Goal: Transaction & Acquisition: Purchase product/service

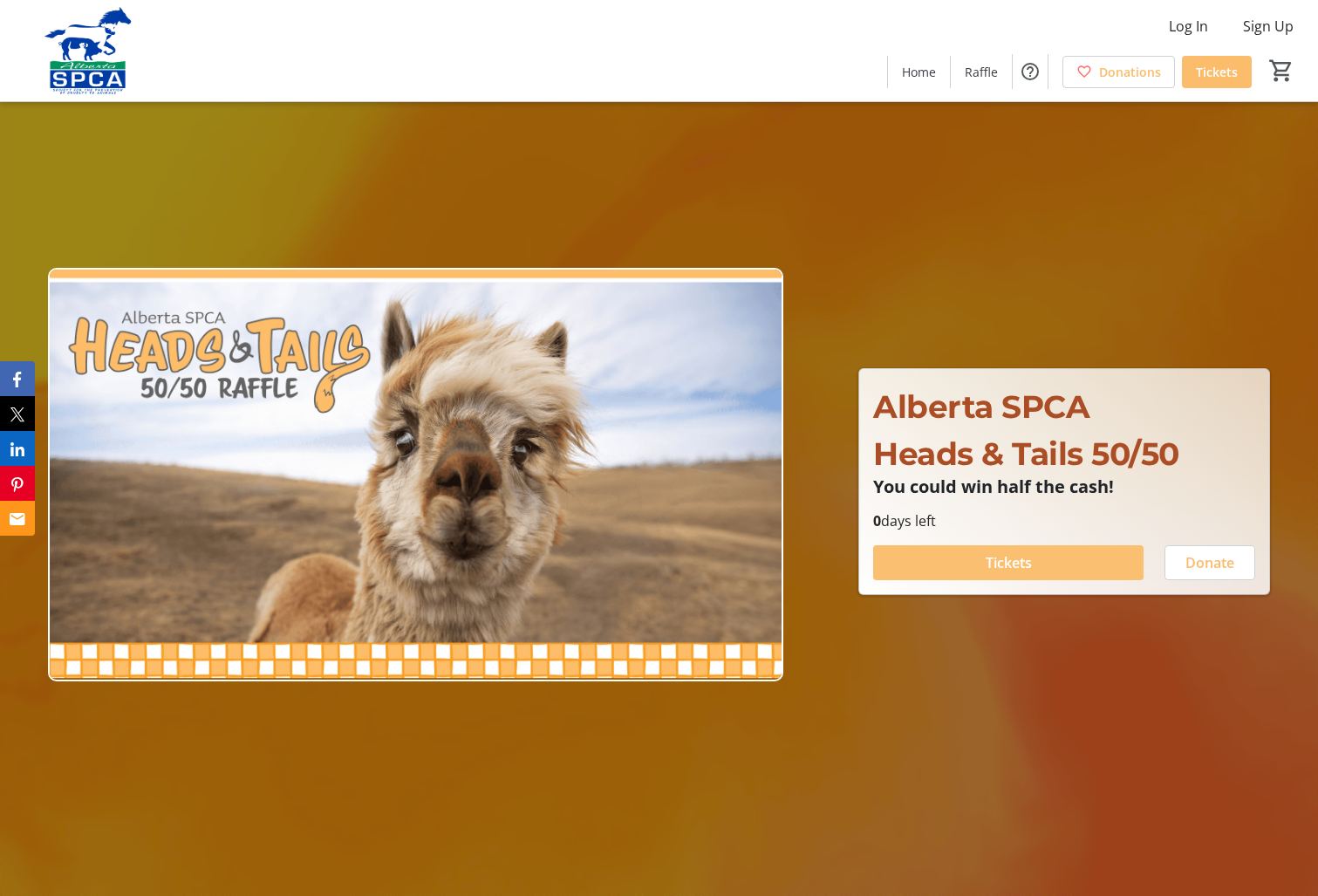
click at [1043, 561] on span at bounding box center [1008, 562] width 270 height 42
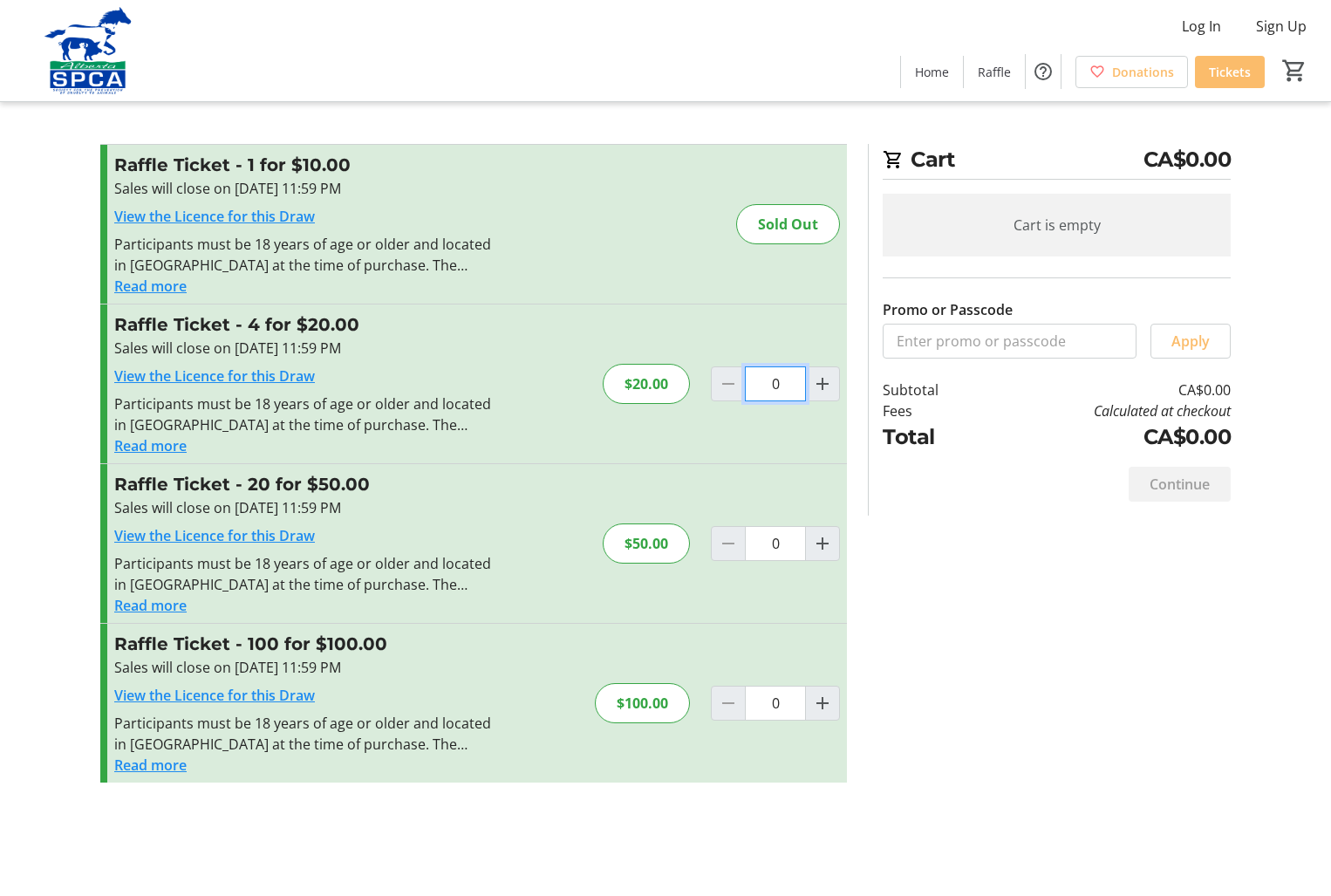
click at [772, 388] on input "0" at bounding box center [775, 383] width 61 height 35
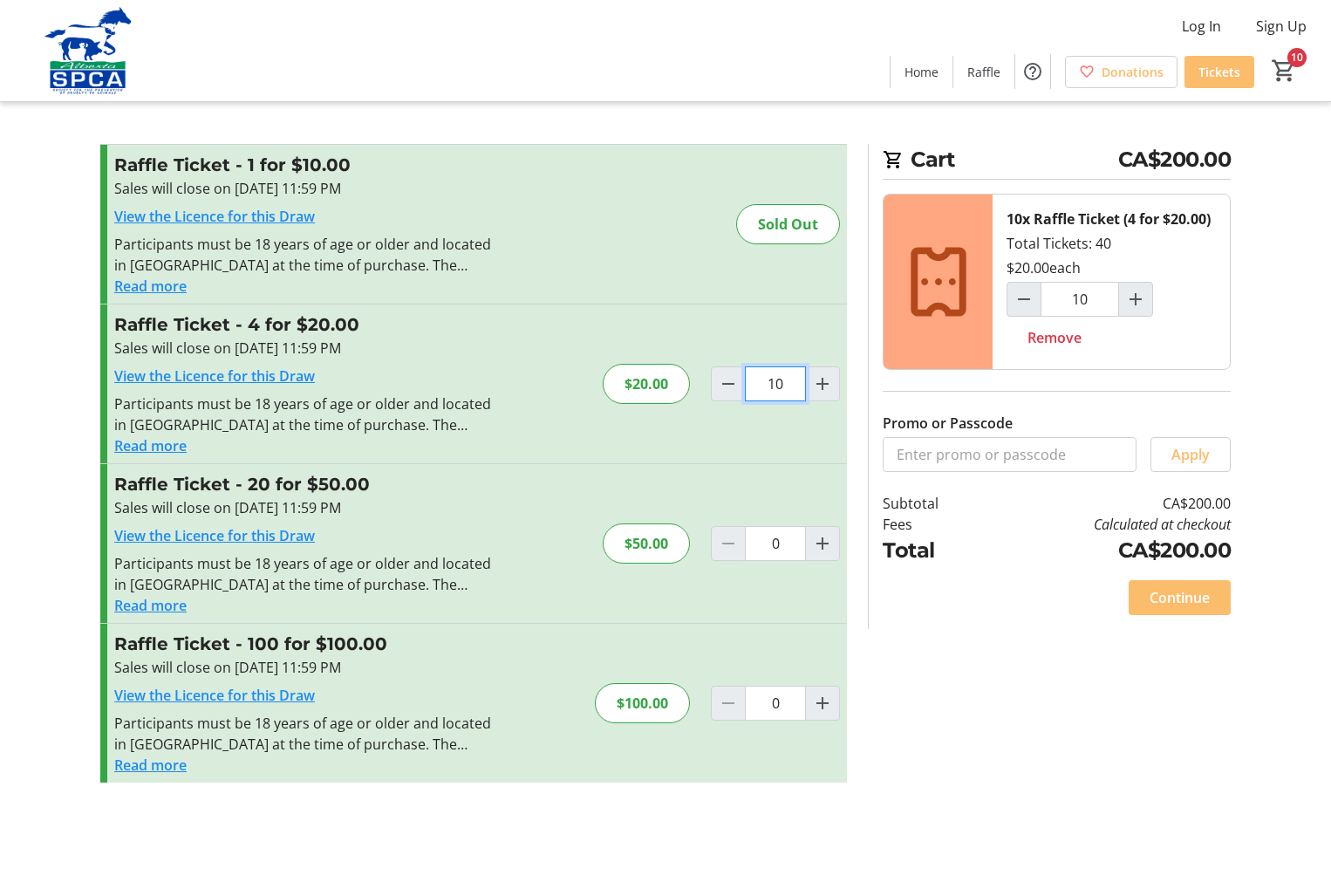
click at [778, 386] on input "10" at bounding box center [775, 383] width 61 height 35
type input "1"
click at [1193, 592] on span "Continue" at bounding box center [1180, 598] width 60 height 21
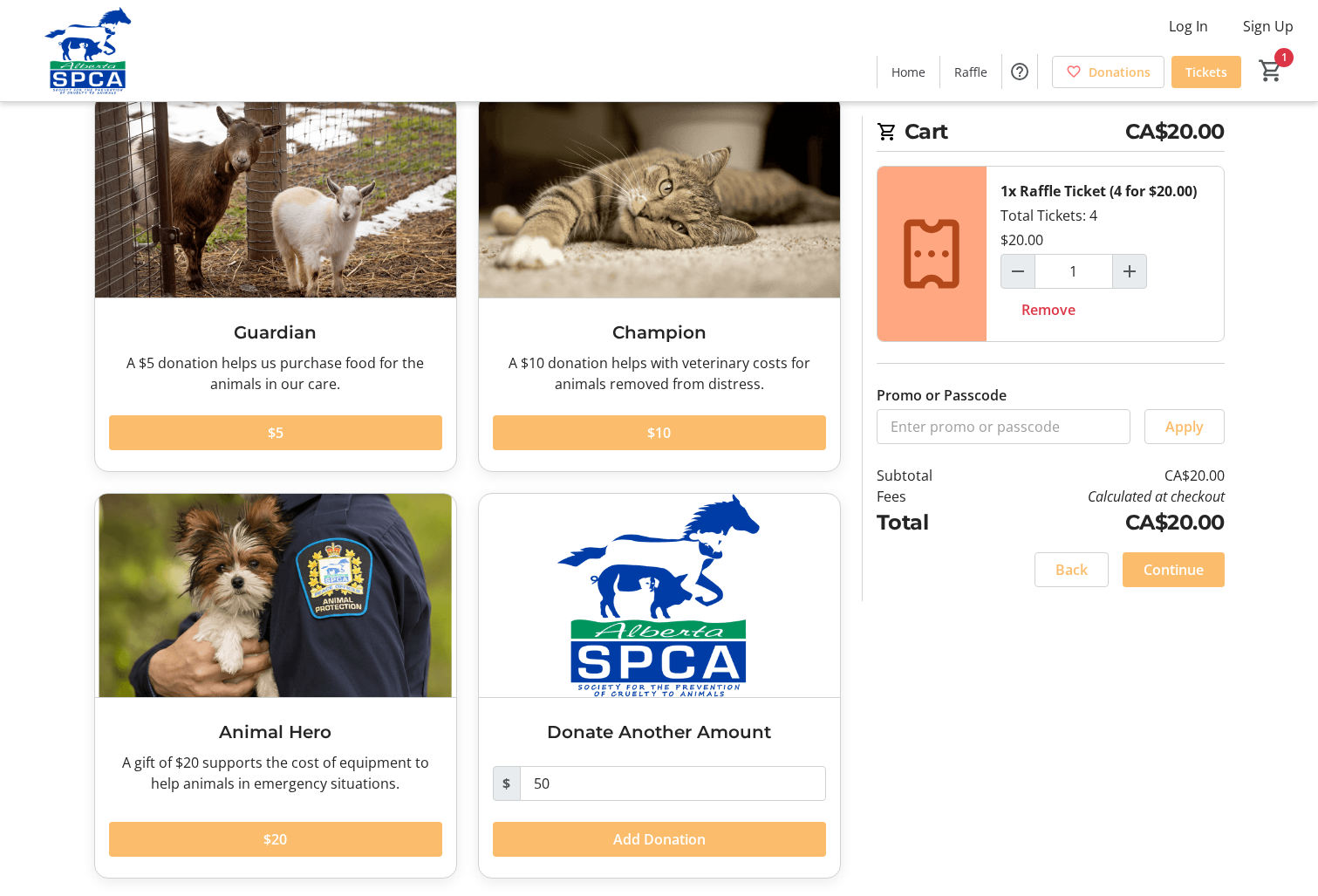
scroll to position [106, 0]
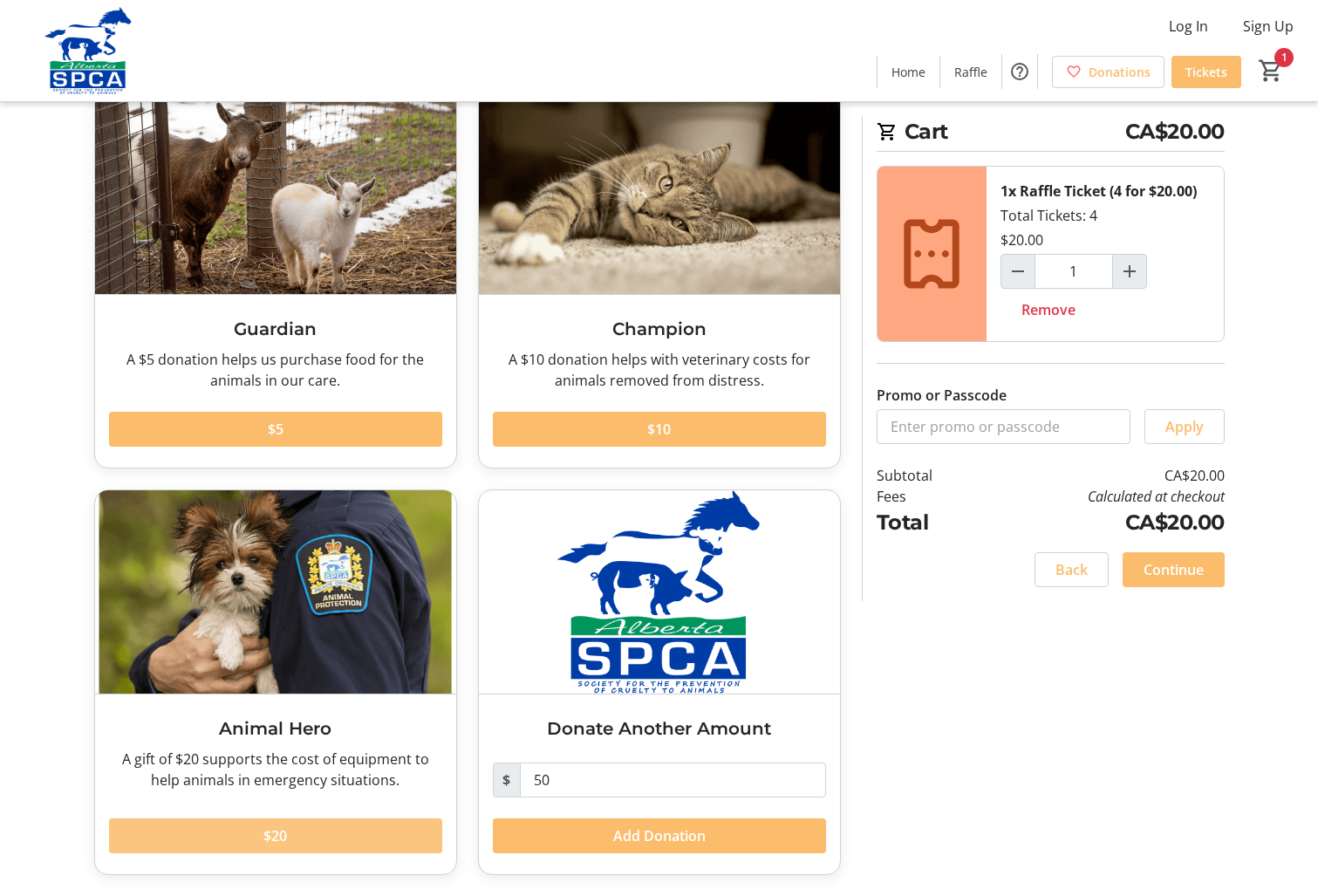
click at [299, 836] on span at bounding box center [275, 835] width 333 height 42
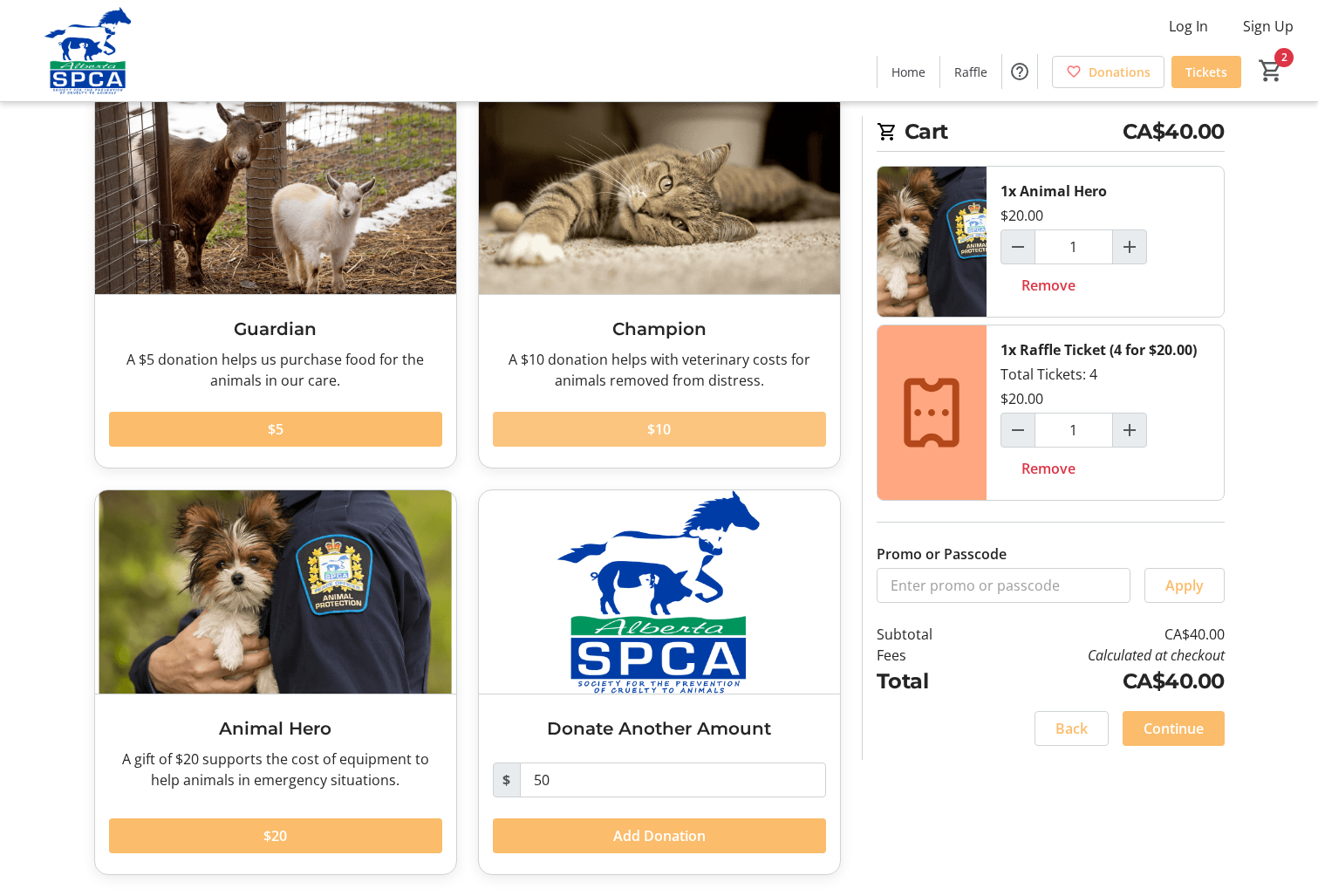
click at [659, 429] on span "$10" at bounding box center [659, 430] width 23 height 21
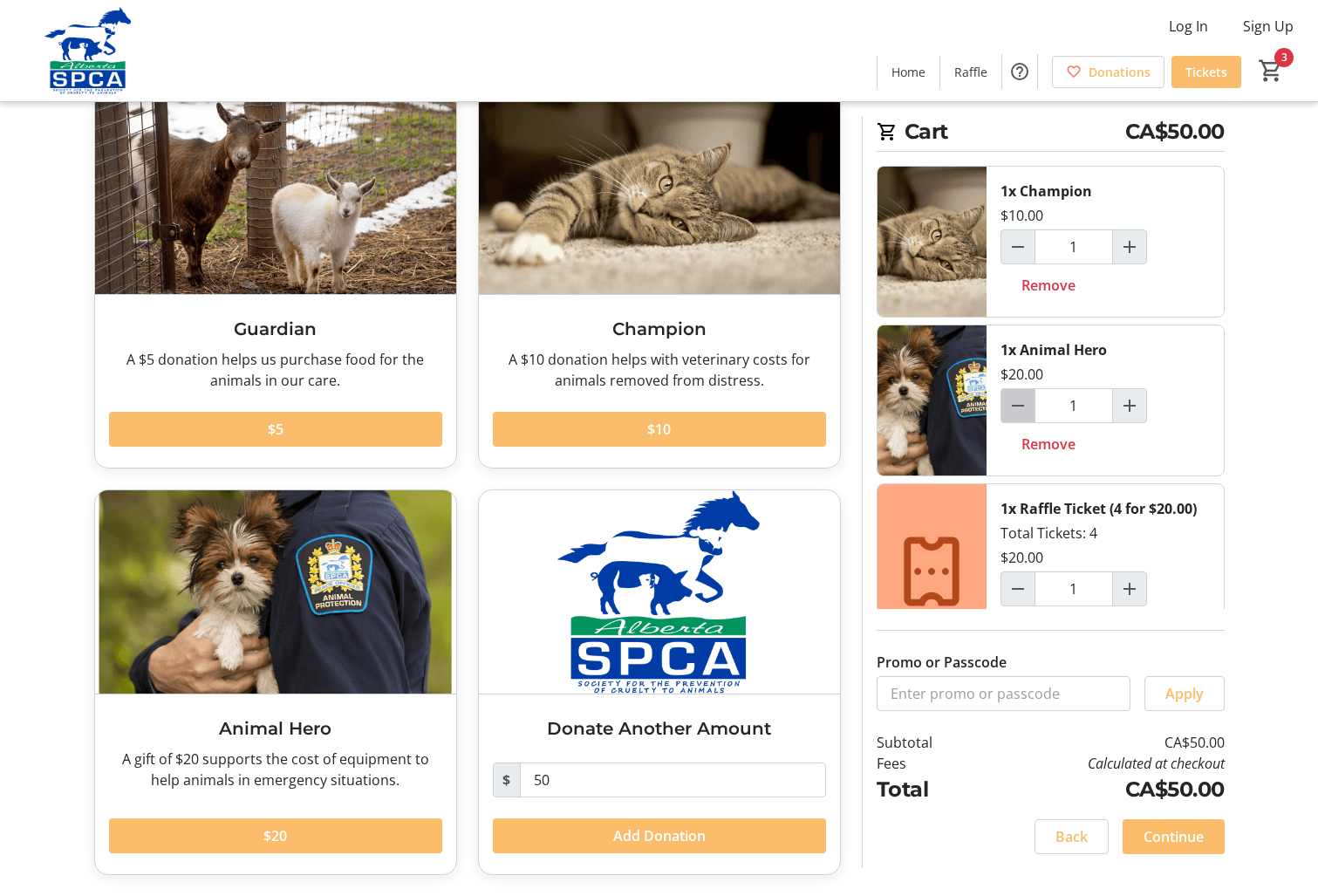
click at [1014, 404] on mat-icon "Decrement by one" at bounding box center [1018, 406] width 21 height 21
type input "0"
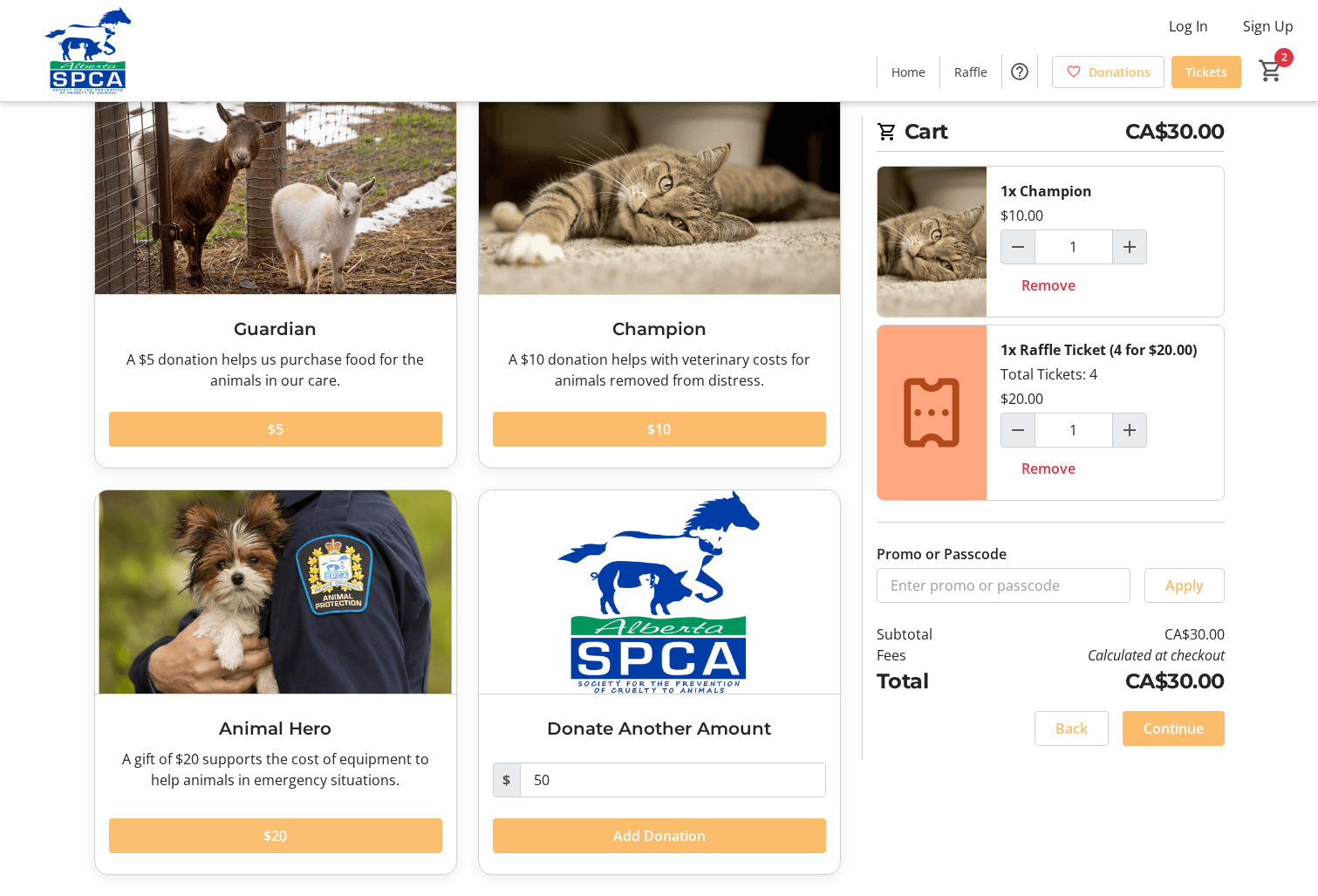
click at [314, 832] on span at bounding box center [275, 835] width 333 height 42
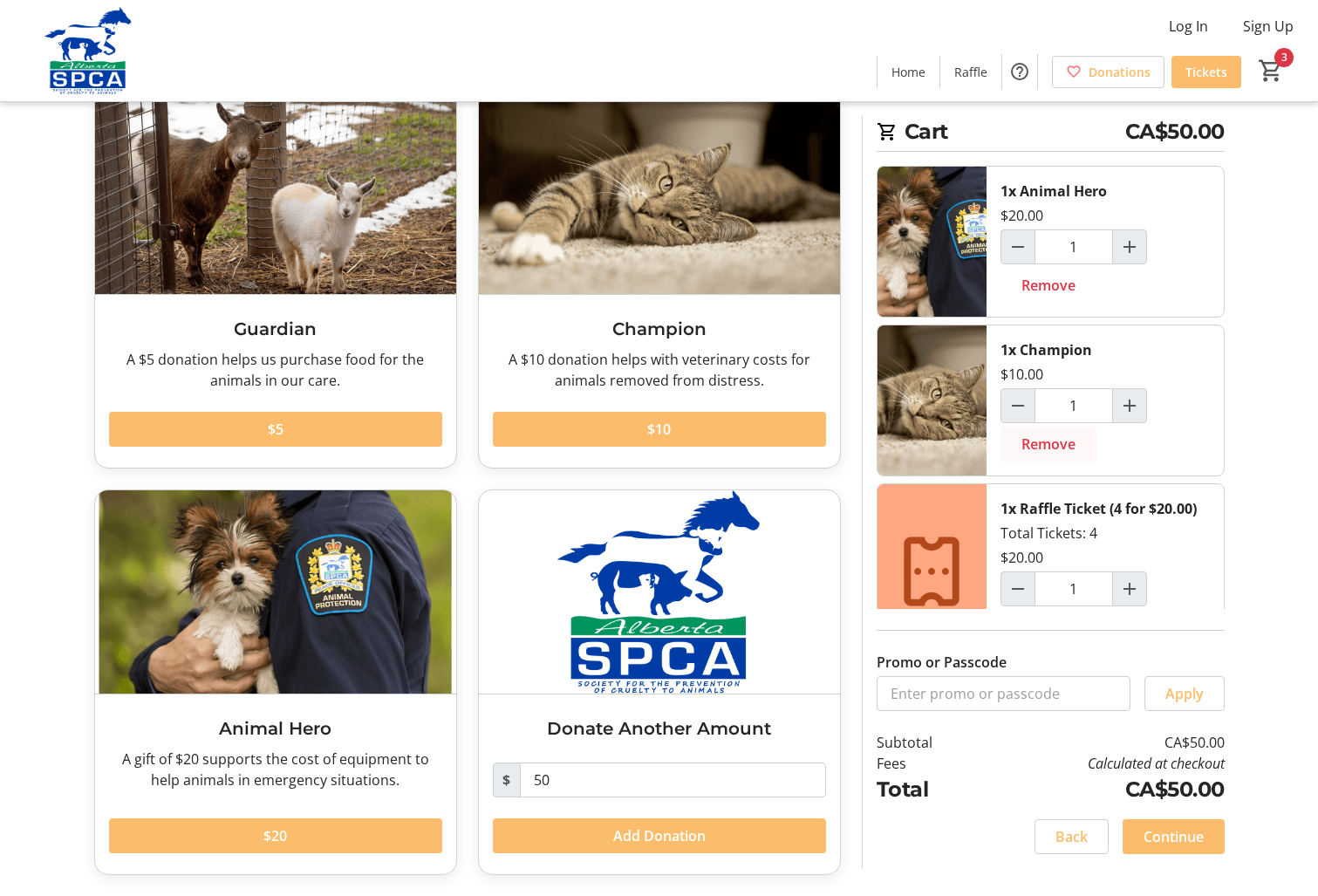
click at [1043, 443] on span "Remove" at bounding box center [1049, 444] width 54 height 21
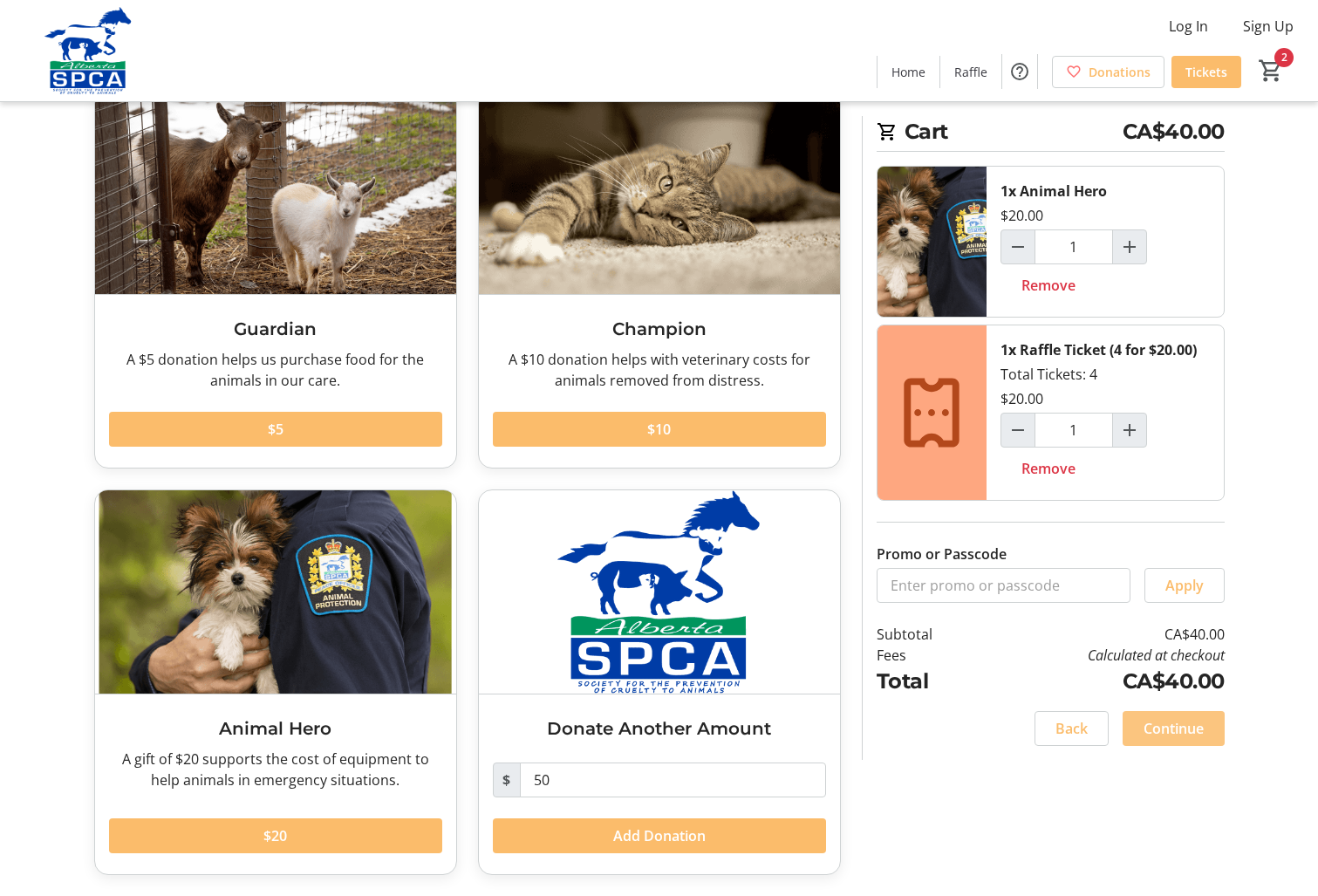
click at [1192, 724] on span "Continue" at bounding box center [1173, 728] width 60 height 21
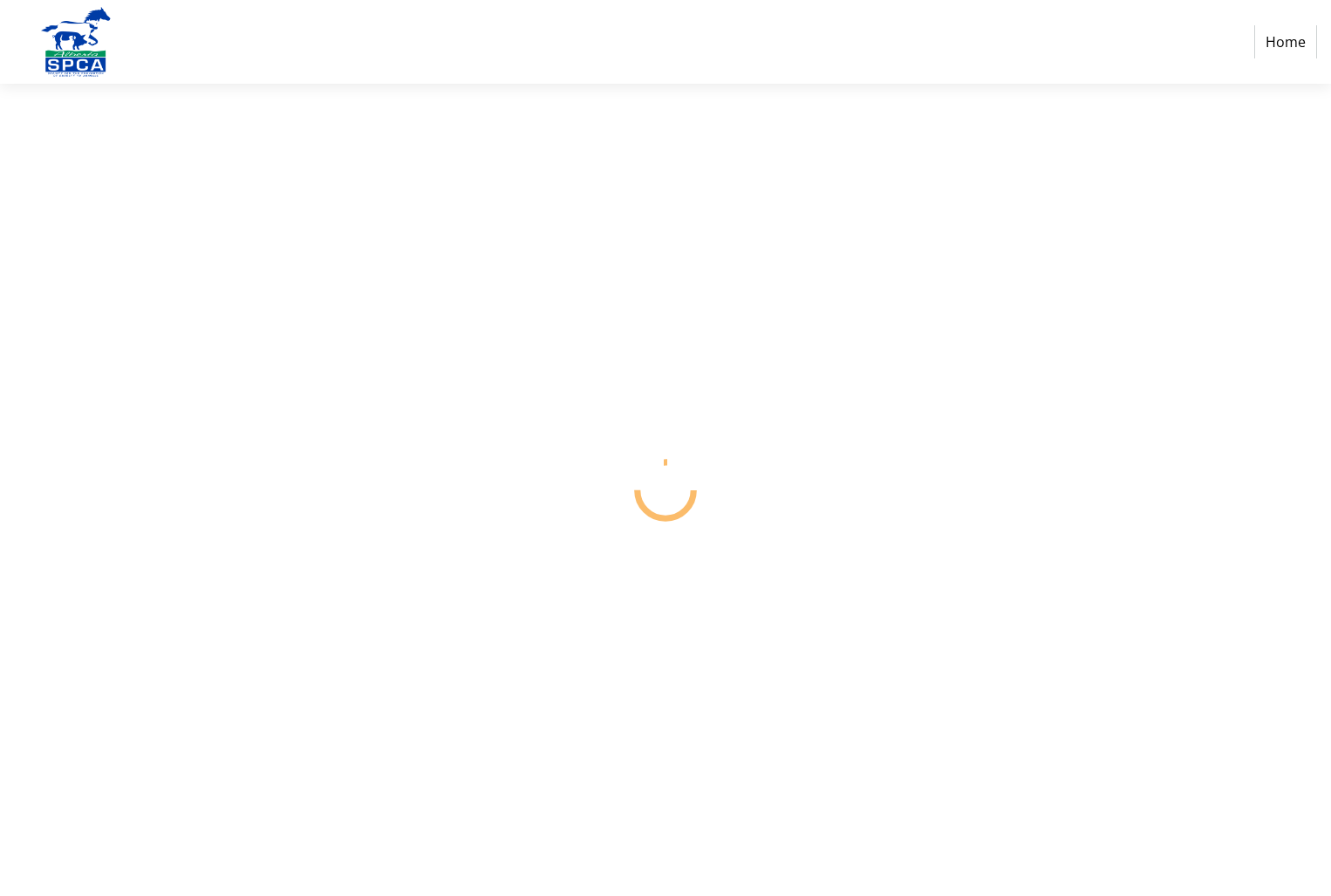
select select "CA"
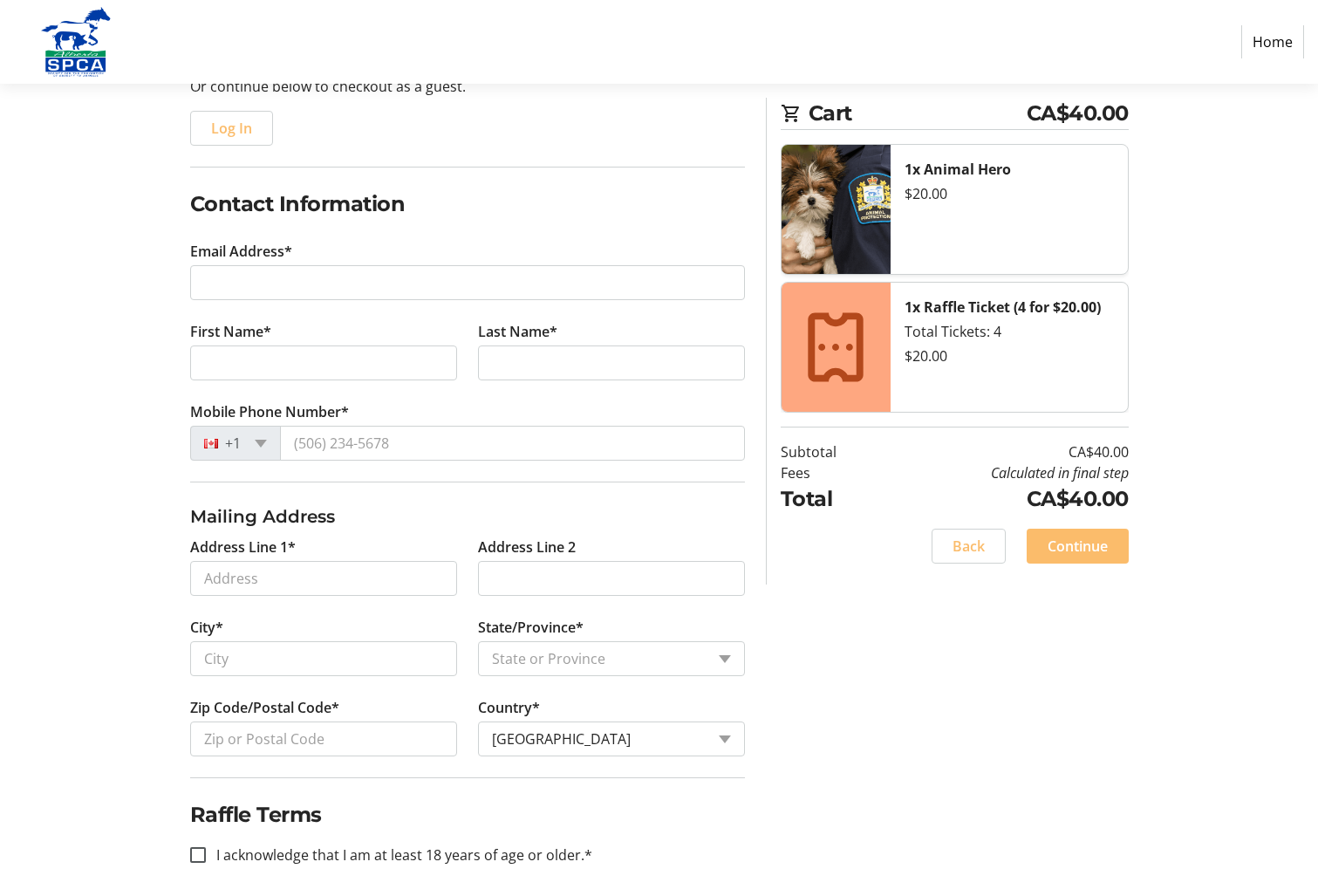
scroll to position [210, 0]
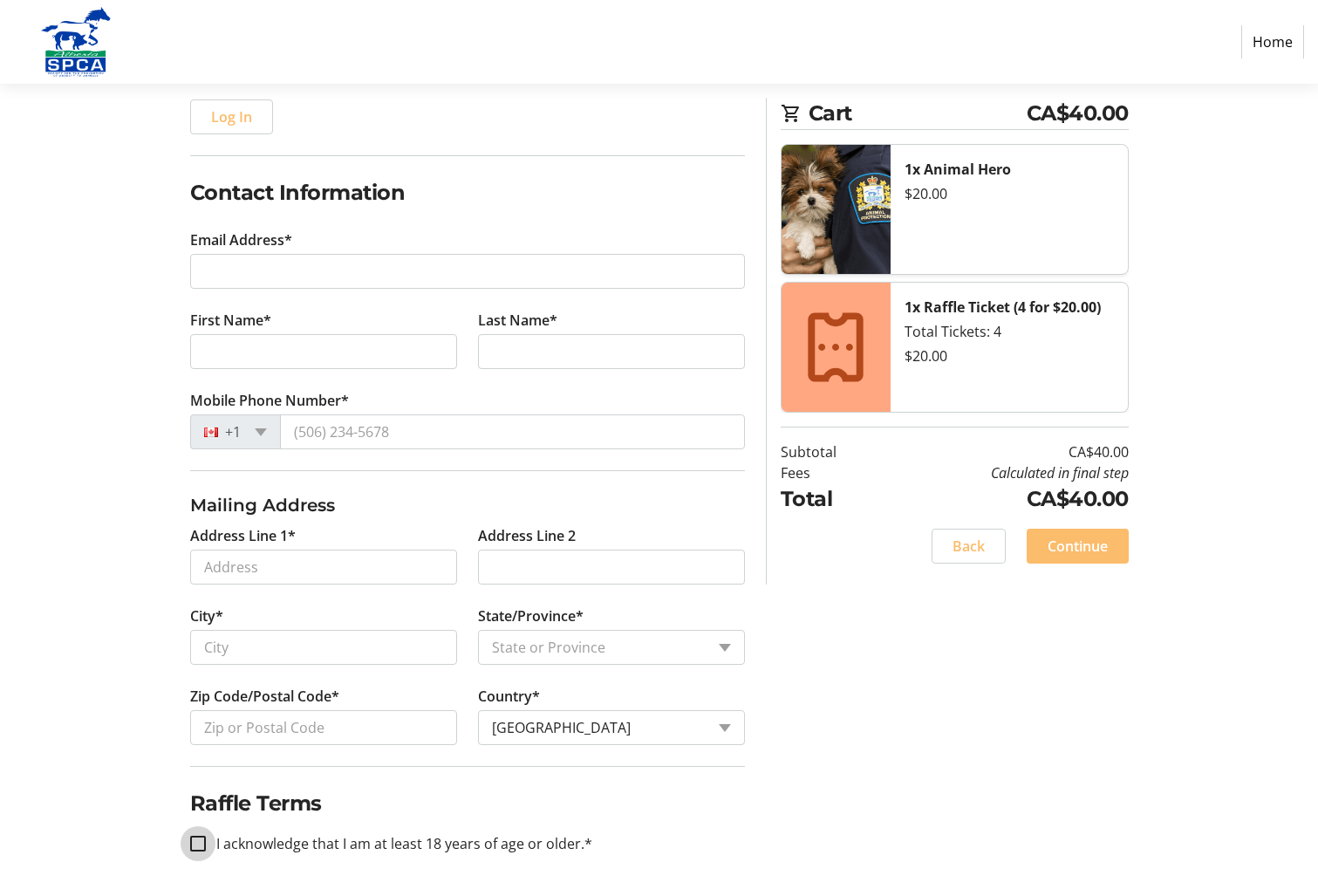
click at [197, 840] on input "I acknowledge that I am at least 18 years of age or older.*" at bounding box center [198, 843] width 15 height 15
checkbox input "true"
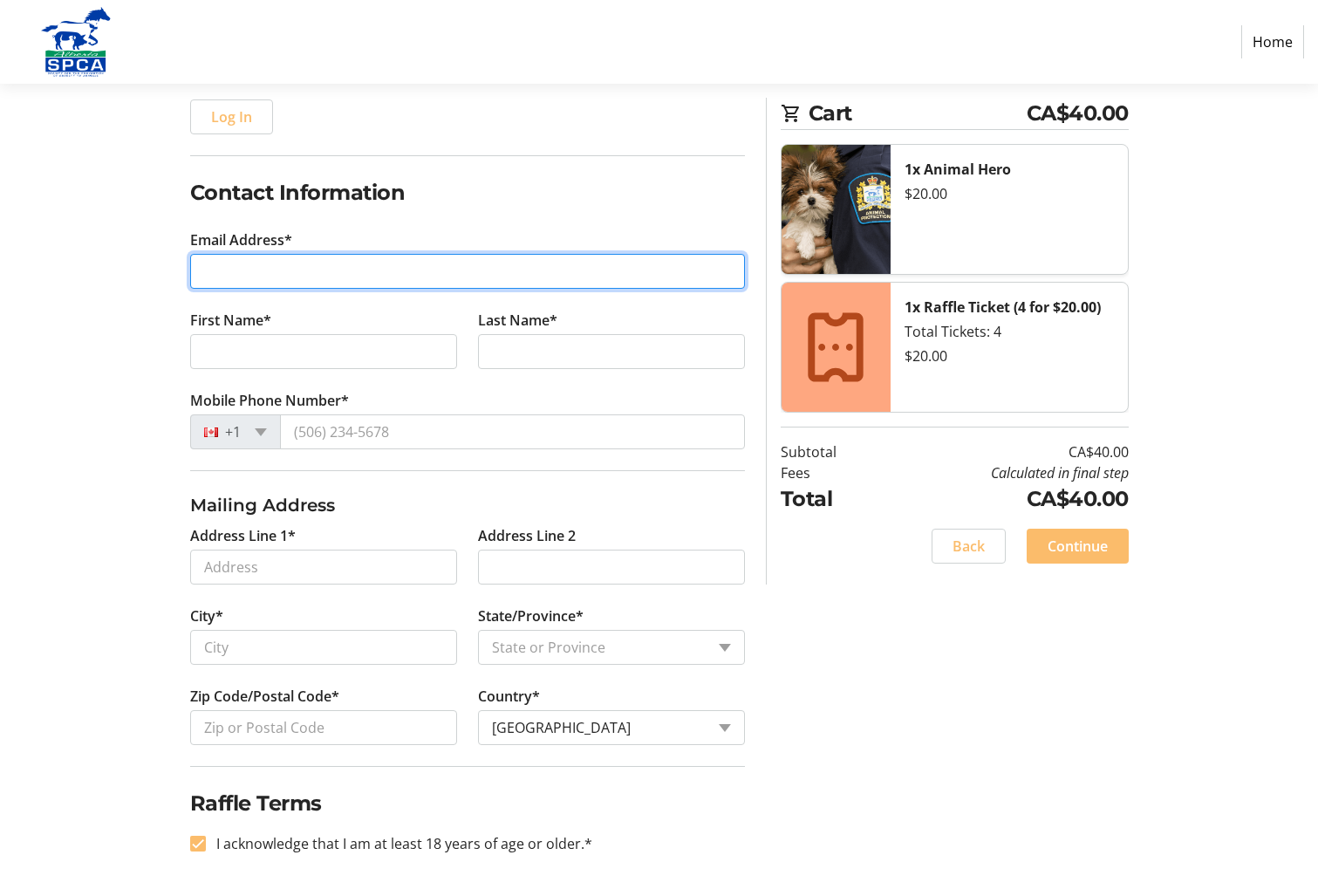
click at [212, 275] on input "Email Address*" at bounding box center [467, 271] width 554 height 35
type input "[PERSON_NAME][EMAIL_ADDRESS][PERSON_NAME][DOMAIN_NAME]"
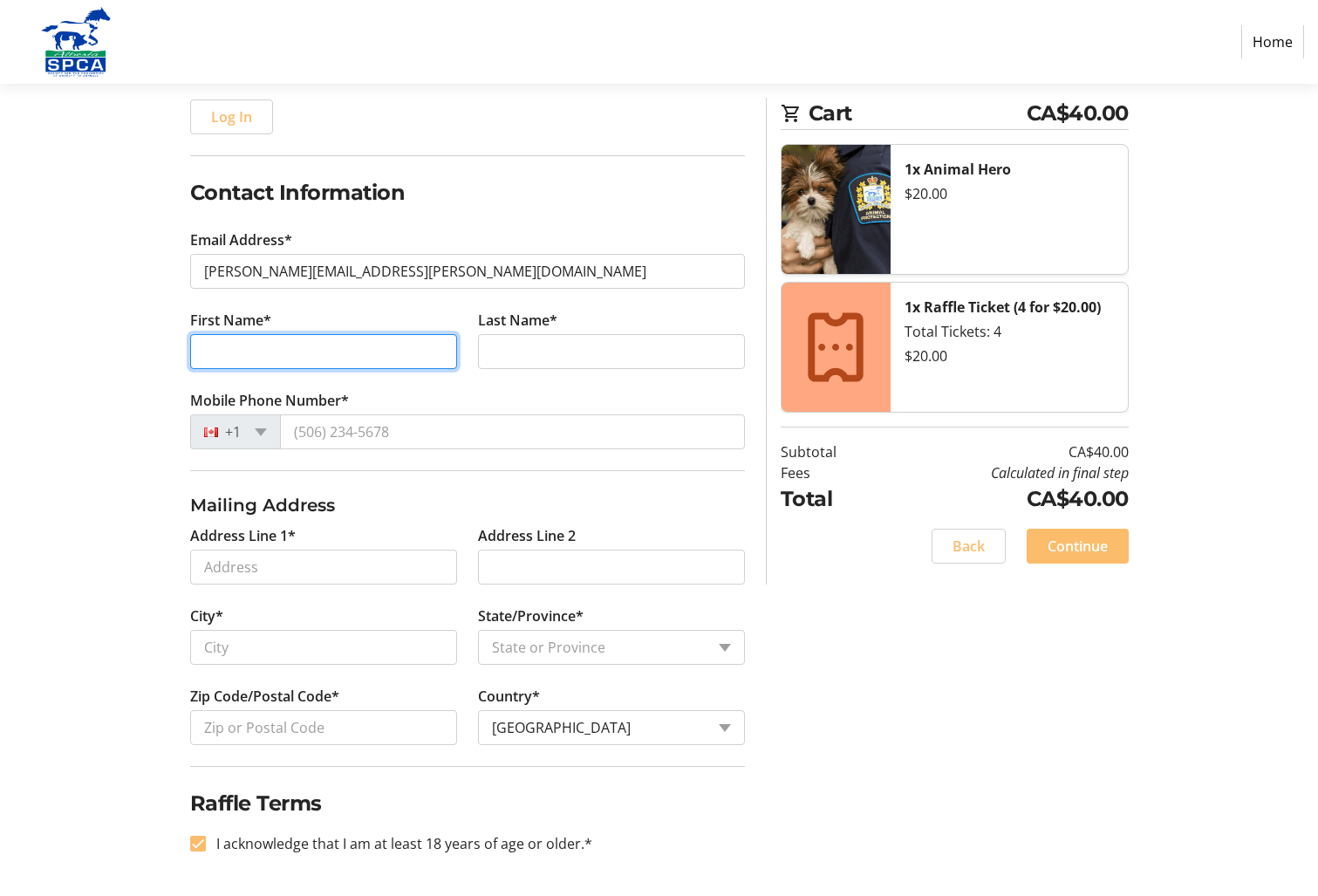
click at [338, 348] on input "First Name*" at bounding box center [323, 351] width 266 height 35
type input "j"
type input "[PERSON_NAME]"
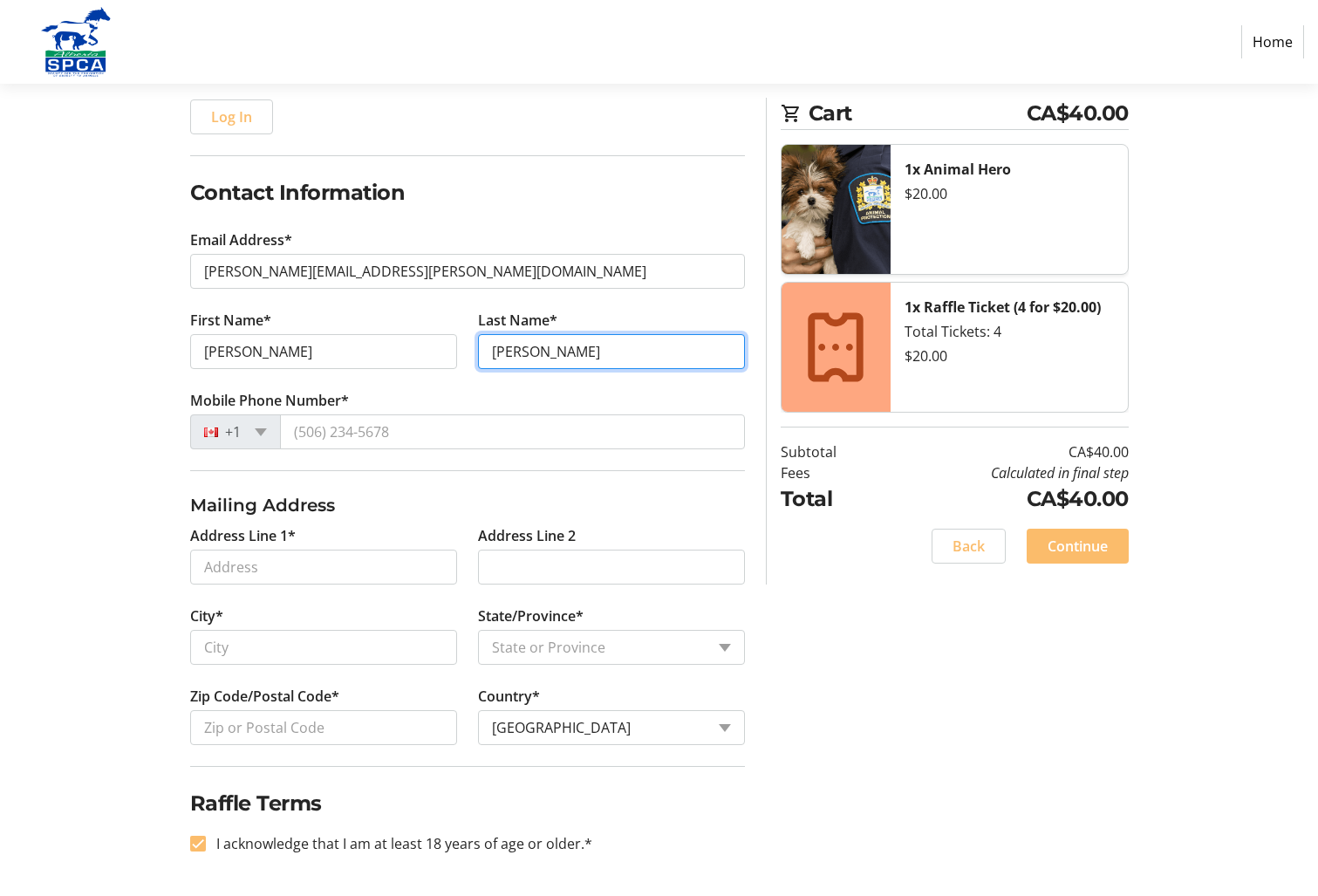
type input "[PERSON_NAME]"
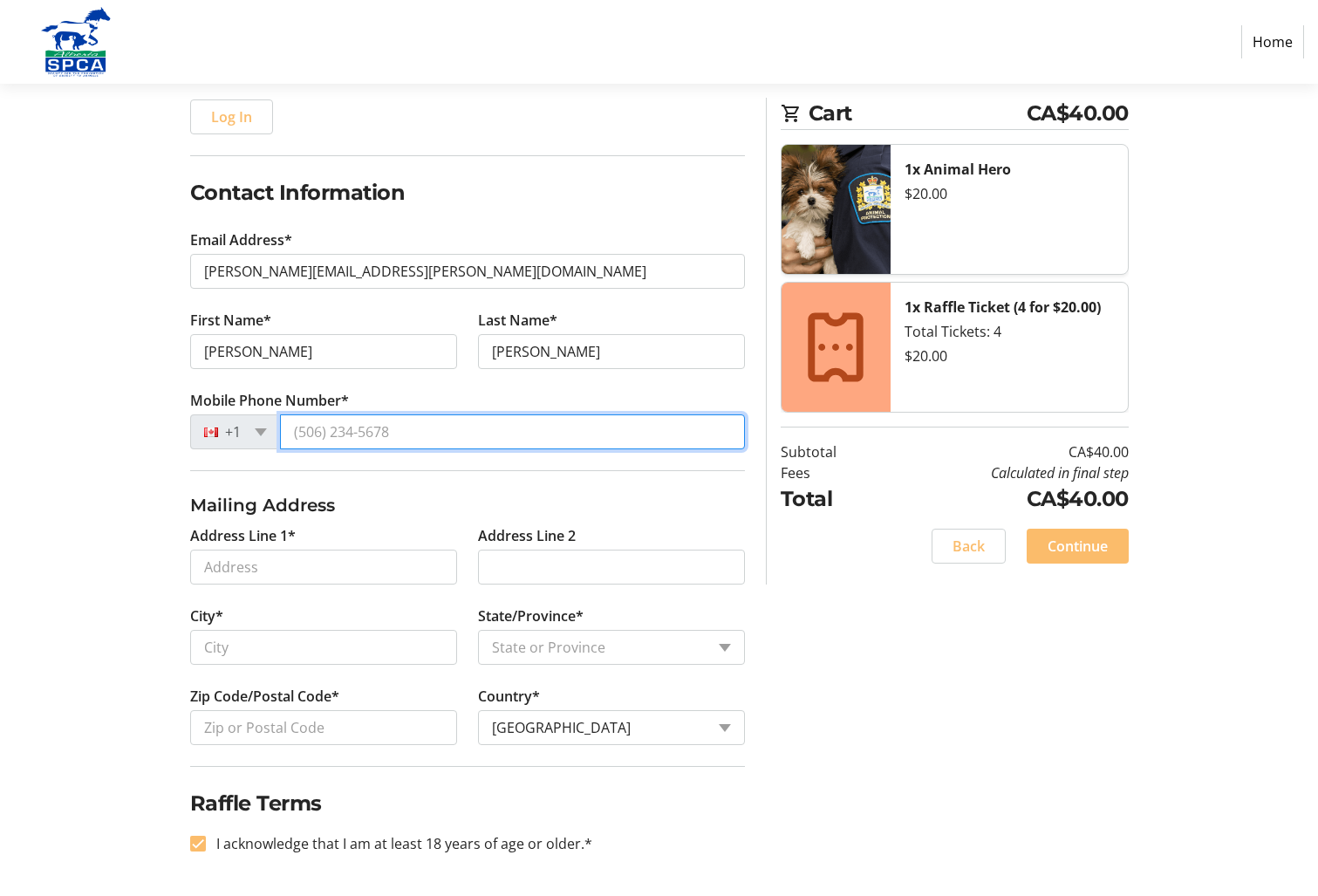
click at [410, 427] on input "Mobile Phone Number*" at bounding box center [512, 432] width 464 height 35
type input "[PHONE_NUMBER]"
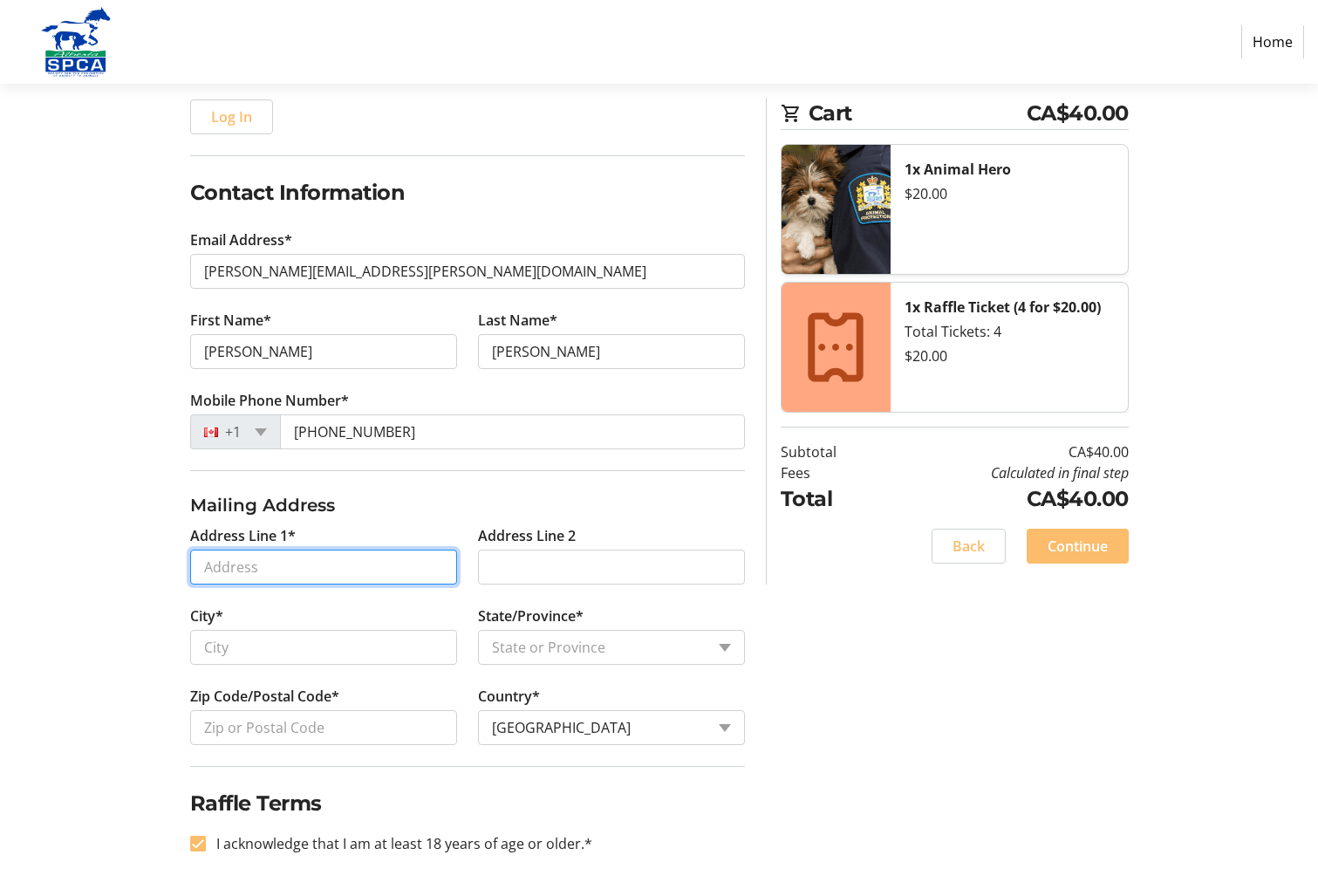
click at [333, 572] on input "Address Line 1*" at bounding box center [323, 567] width 266 height 35
click at [306, 570] on input "531" at bounding box center [323, 567] width 266 height 35
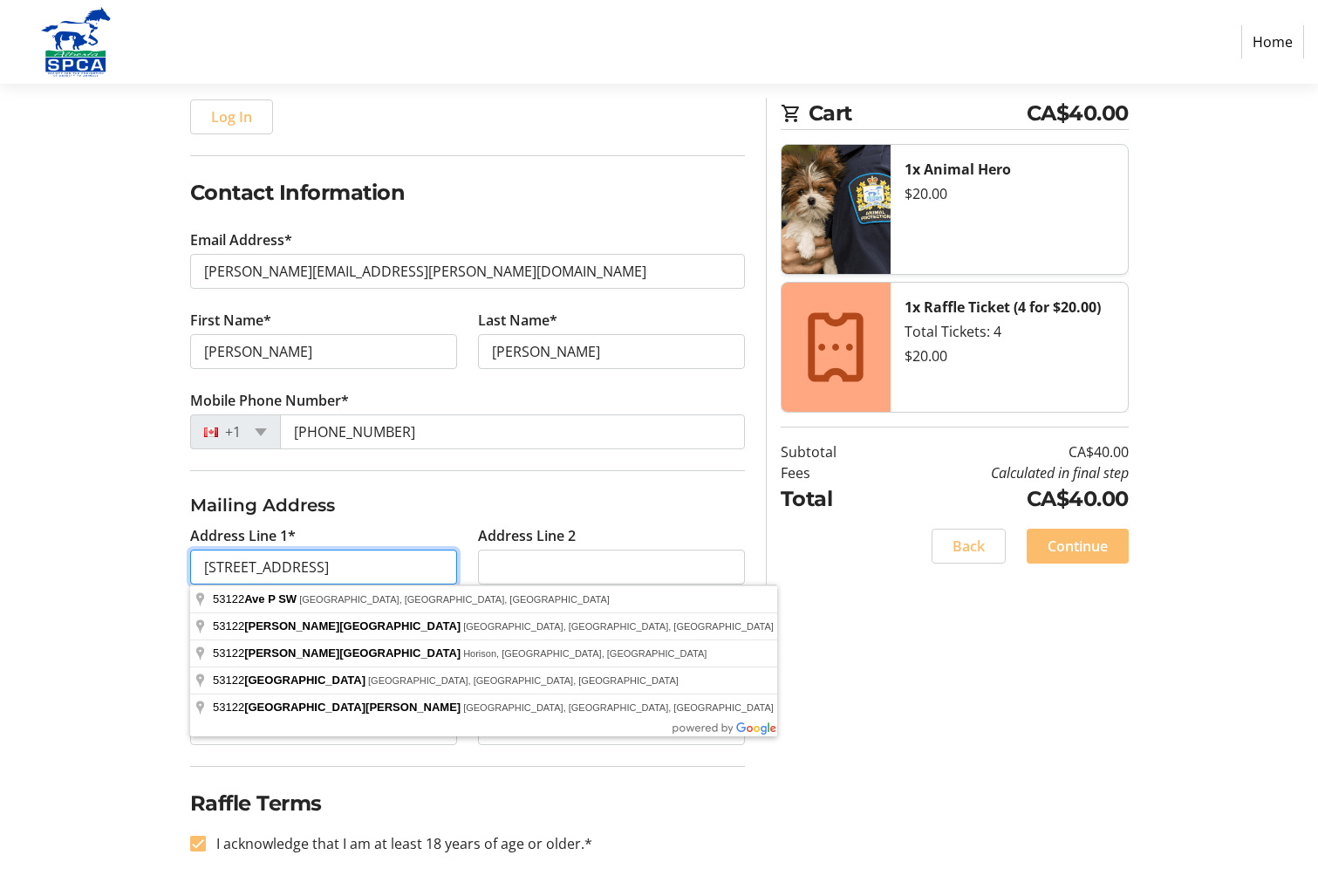
type input "[STREET_ADDRESS]"
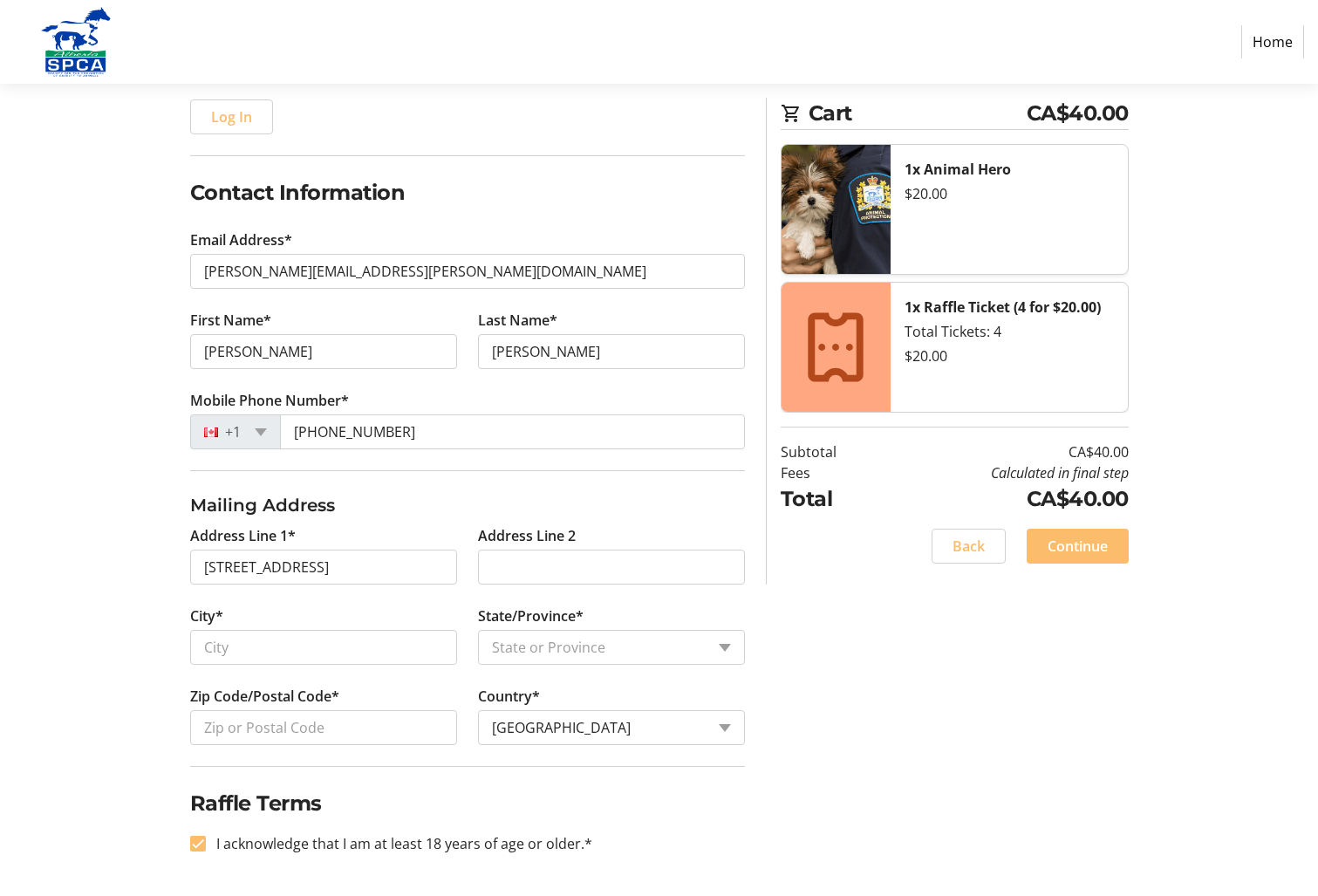
click at [870, 590] on div "Log In to Your Account (Optional) Or continue below to checkout as a guest. Log…" at bounding box center [659, 458] width 1151 height 877
click at [446, 647] on input "City*" at bounding box center [323, 647] width 266 height 35
type input "[GEOGRAPHIC_DATA]"
click at [726, 647] on select "State or Province State or Province [GEOGRAPHIC_DATA] [GEOGRAPHIC_DATA] [GEOGRA…" at bounding box center [611, 647] width 266 height 35
select select "AB"
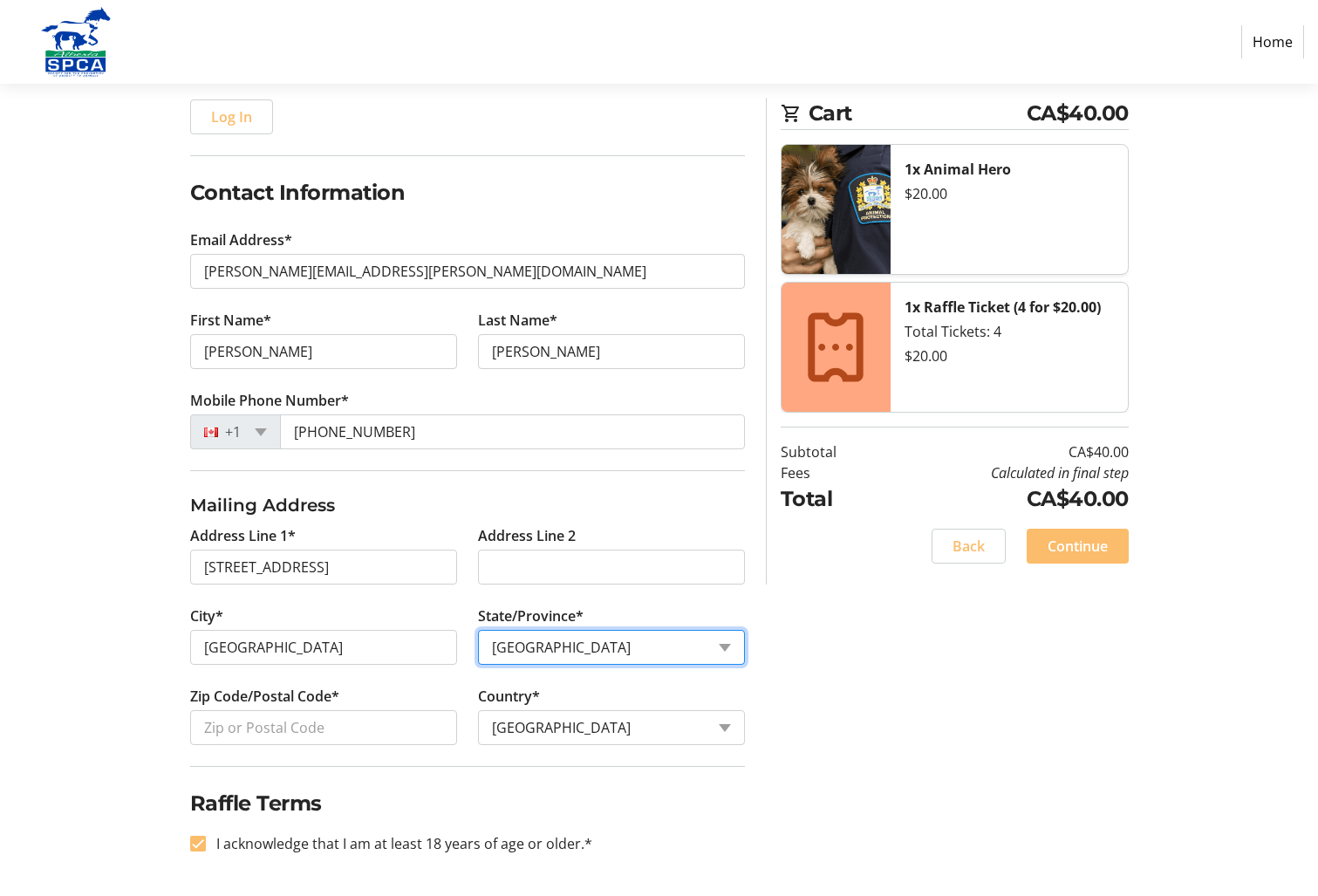
click at [478, 630] on select "State or Province State or Province [GEOGRAPHIC_DATA] [GEOGRAPHIC_DATA] [GEOGRA…" at bounding box center [611, 647] width 266 height 35
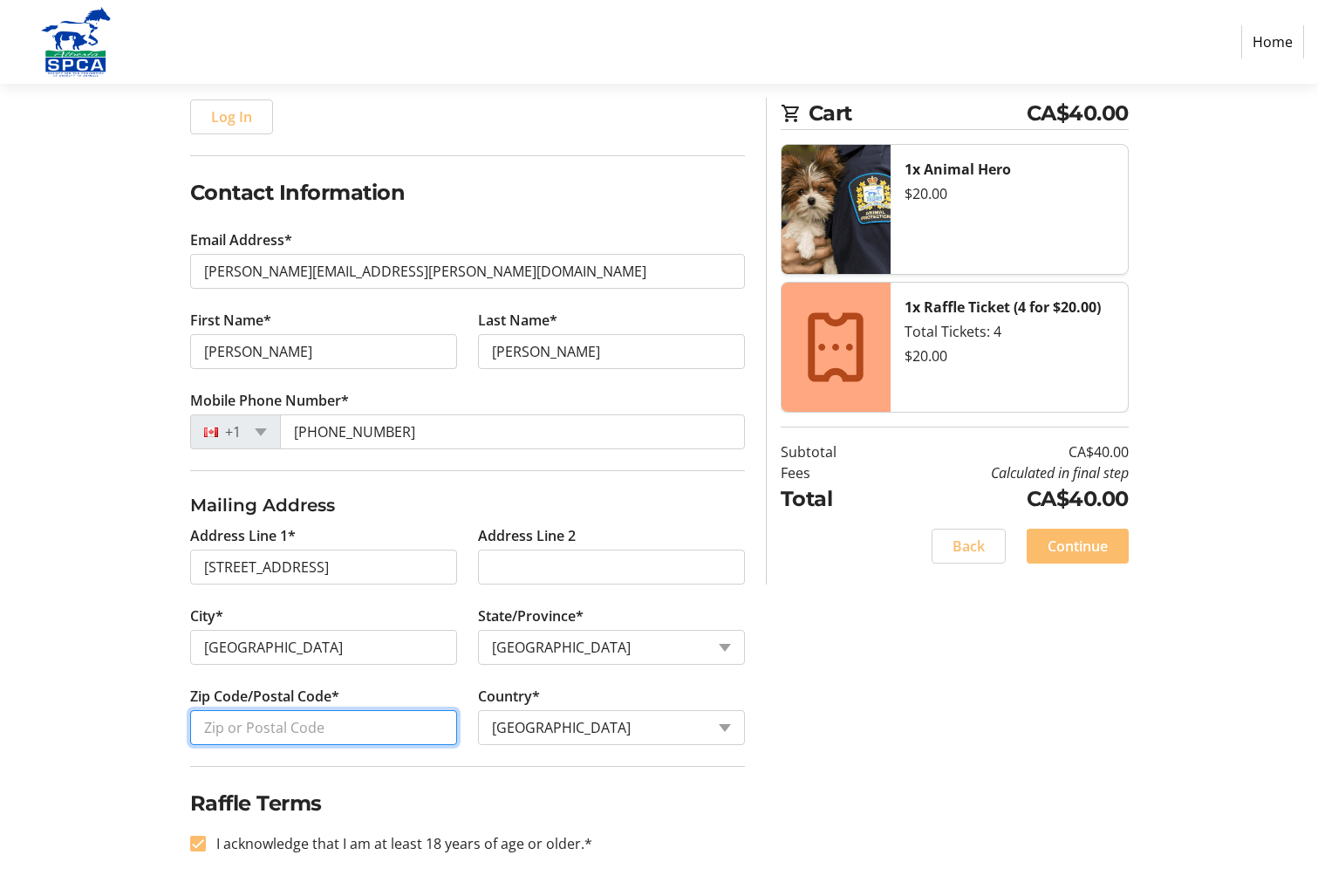
click at [388, 728] on input "Zip Code/Postal Code*" at bounding box center [323, 727] width 266 height 35
type input "T2S 0H5"
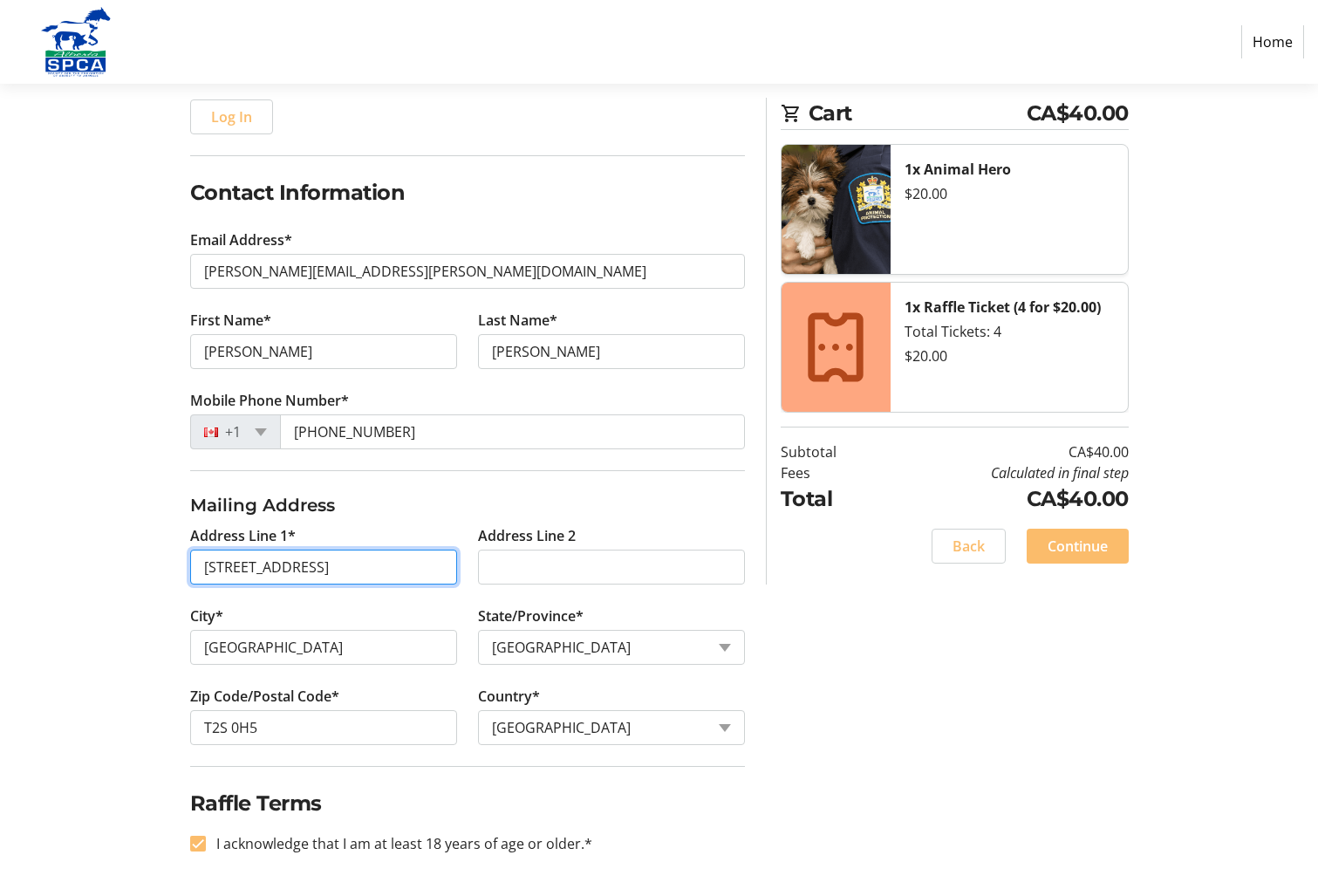
click at [227, 570] on input "[STREET_ADDRESS]" at bounding box center [323, 567] width 266 height 35
type input "[STREET_ADDRESS]"
click at [1074, 543] on span "Continue" at bounding box center [1078, 546] width 60 height 21
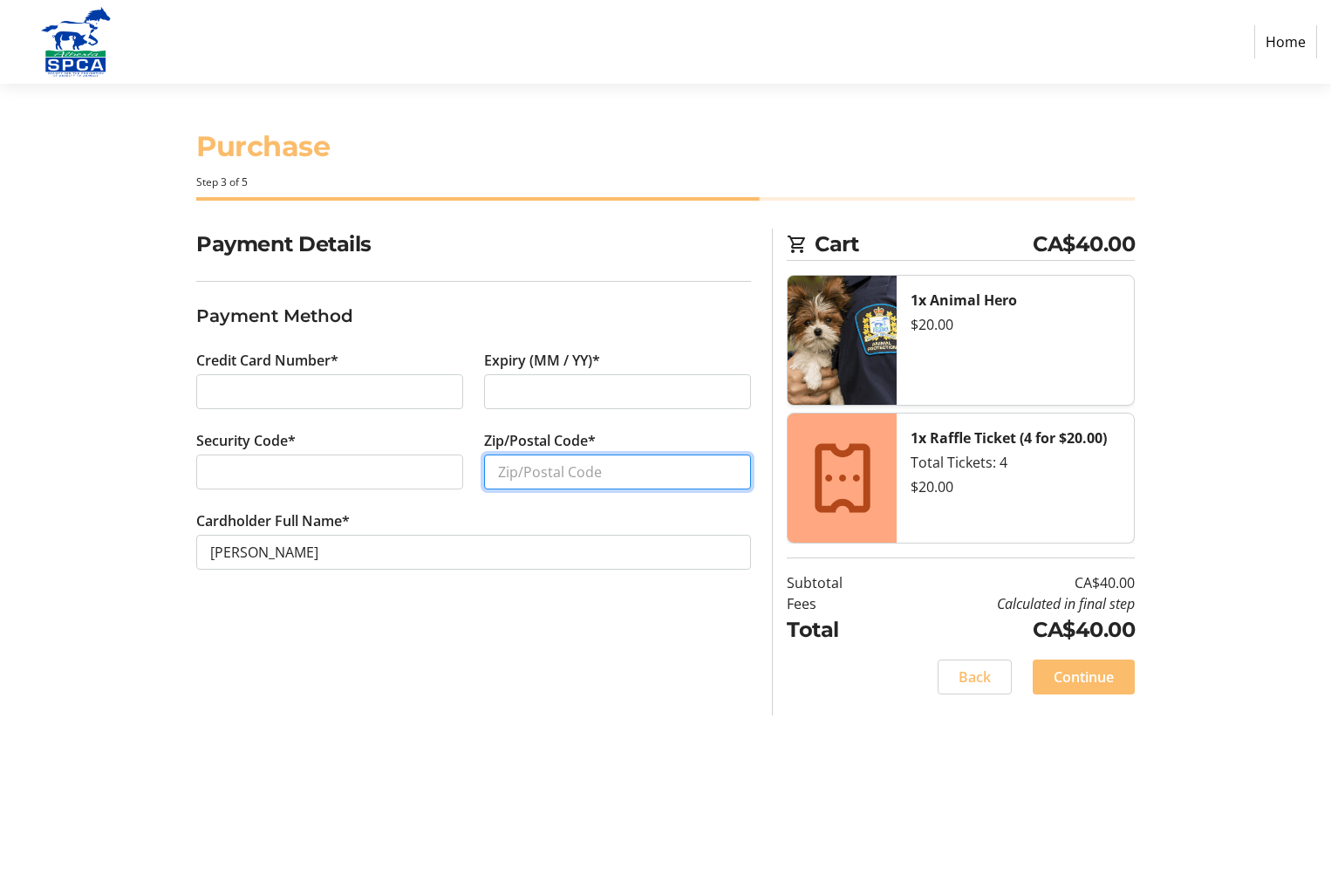
click at [640, 477] on input "Zip/Postal Code*" at bounding box center [617, 472] width 267 height 35
type input "T2S 0H5"
click at [1096, 678] on span "Continue" at bounding box center [1084, 677] width 60 height 21
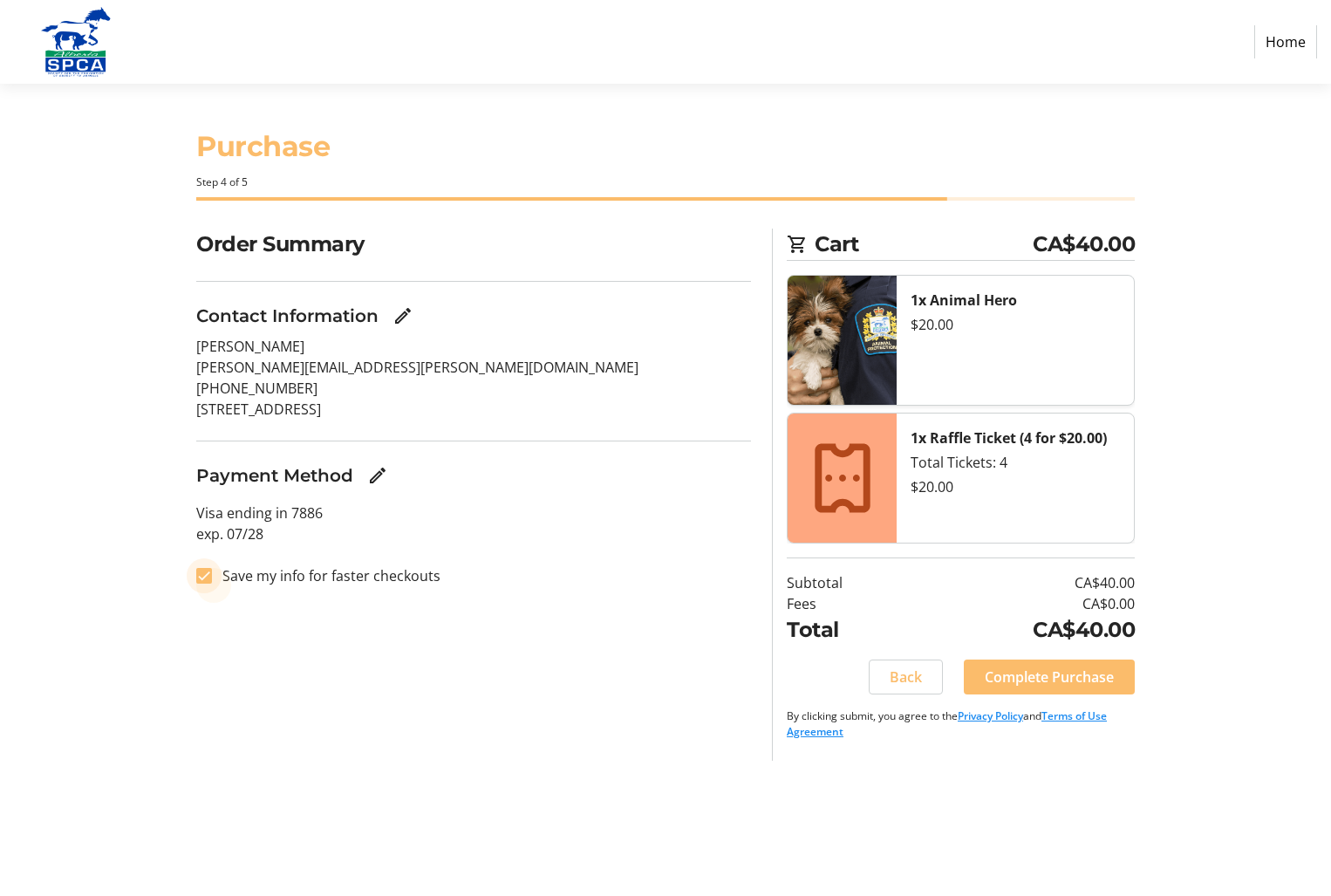
click at [201, 576] on input "Save my info for faster checkouts" at bounding box center [204, 575] width 15 height 15
checkbox input "false"
click at [990, 672] on span "Complete Purchase" at bounding box center [1050, 677] width 129 height 21
